Goal: Transaction & Acquisition: Purchase product/service

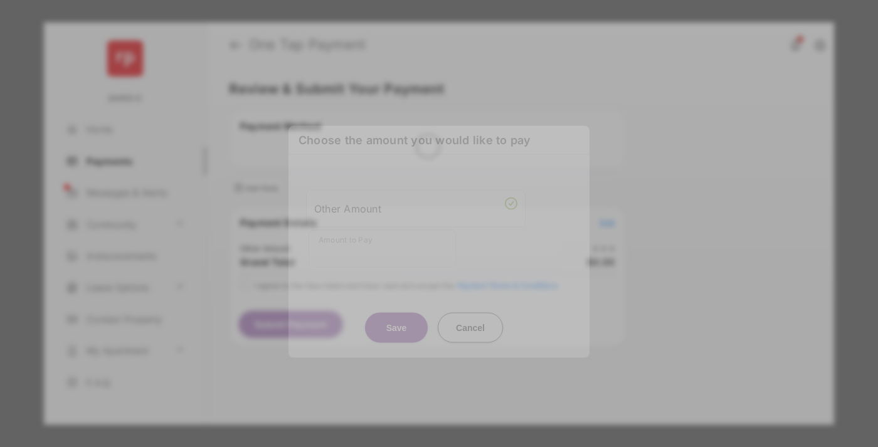
click at [416, 203] on div "Other Amount" at bounding box center [415, 208] width 203 height 21
type input "******"
click at [397, 312] on button "Save" at bounding box center [396, 327] width 63 height 30
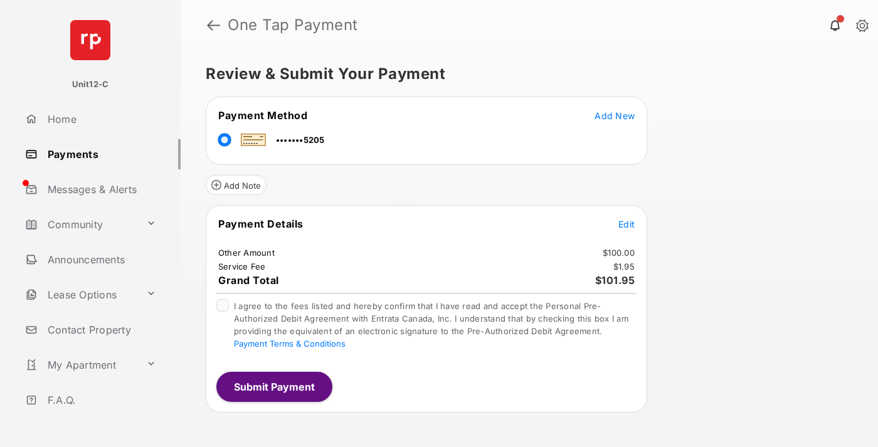
click at [627, 224] on span "Edit" at bounding box center [627, 224] width 16 height 11
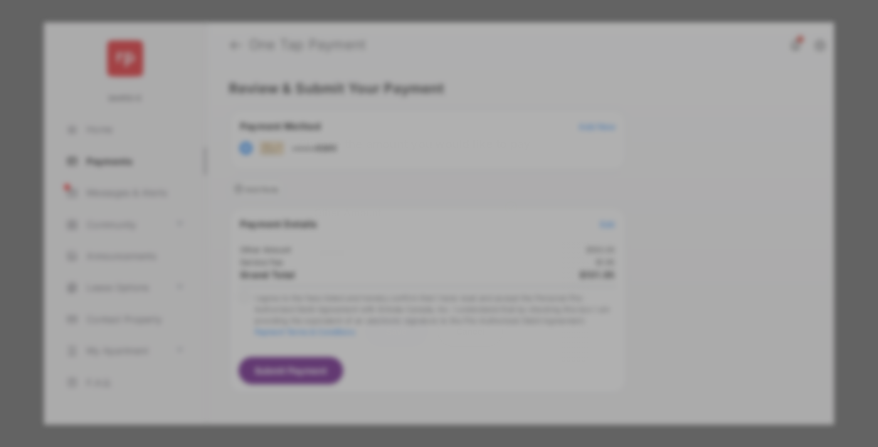
click at [397, 328] on button "Save" at bounding box center [396, 331] width 63 height 30
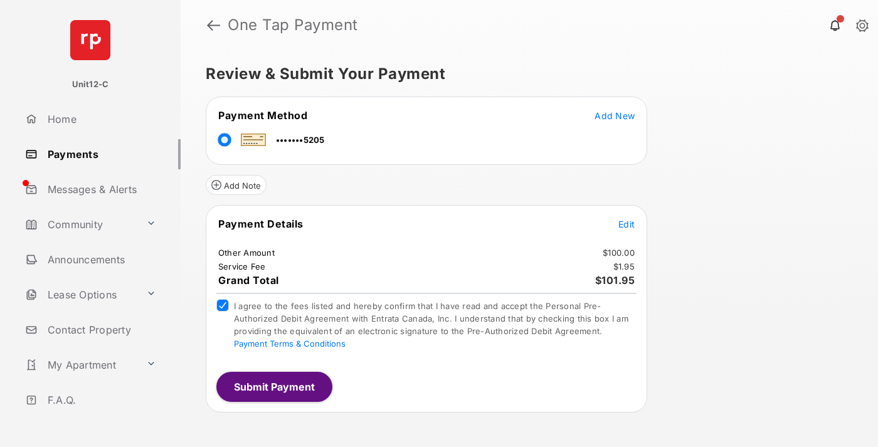
click at [274, 387] on button "Submit Payment" at bounding box center [274, 387] width 116 height 30
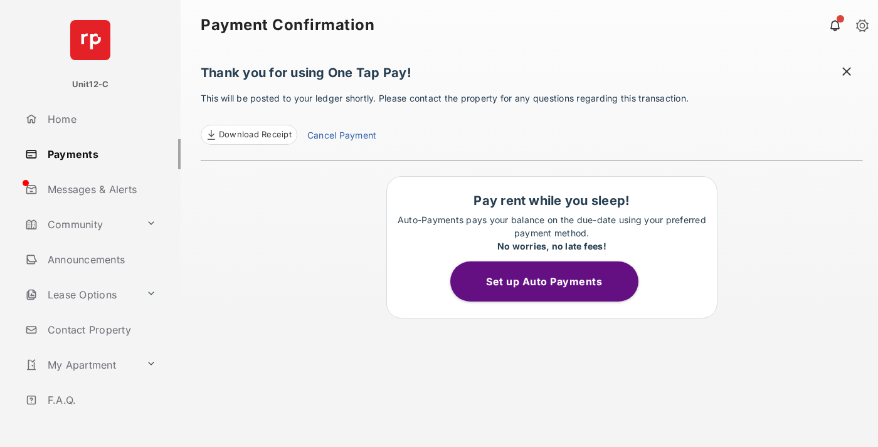
click at [847, 73] on span at bounding box center [847, 73] width 13 height 16
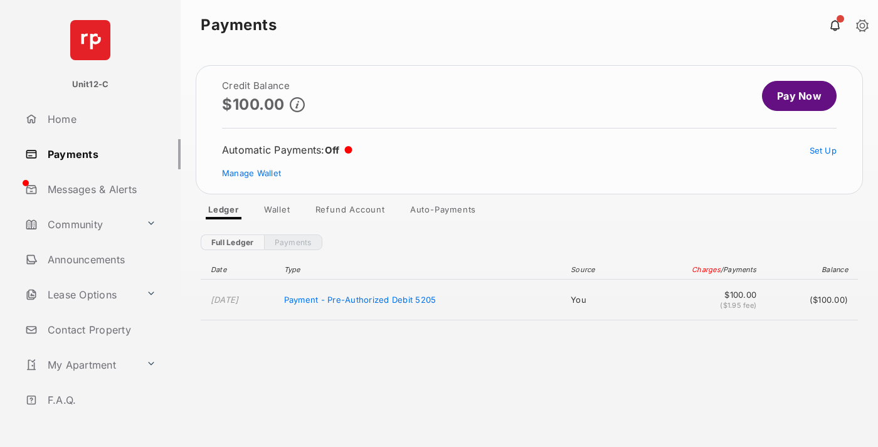
click at [252, 173] on link "Manage Wallet" at bounding box center [251, 173] width 59 height 10
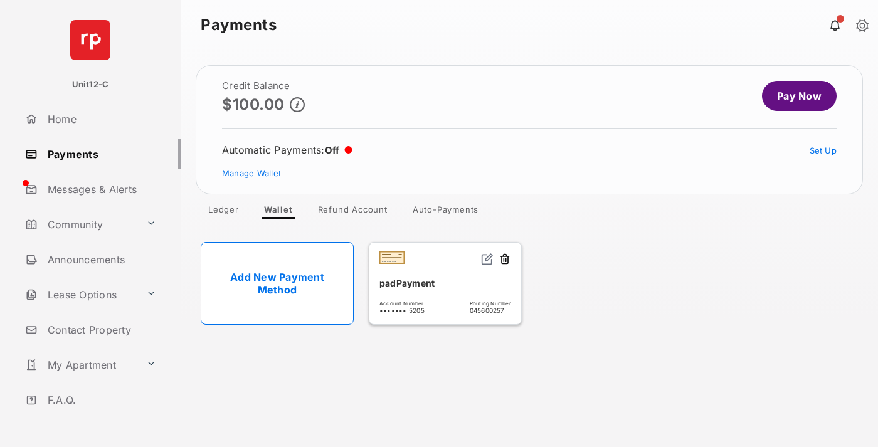
click at [505, 260] on button at bounding box center [505, 260] width 13 height 14
